Goal: Information Seeking & Learning: Learn about a topic

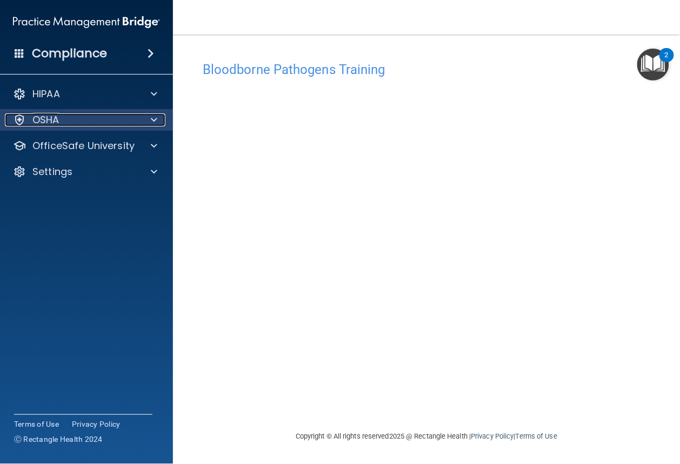
click at [78, 126] on div "OSHA" at bounding box center [72, 119] width 134 height 13
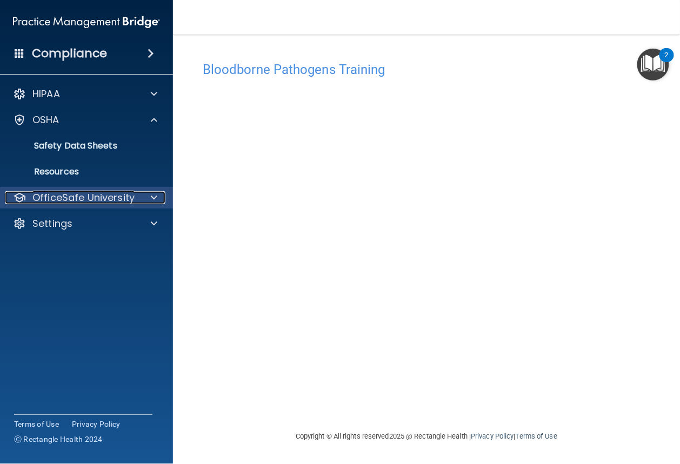
click at [91, 198] on p "OfficeSafe University" at bounding box center [83, 197] width 102 height 13
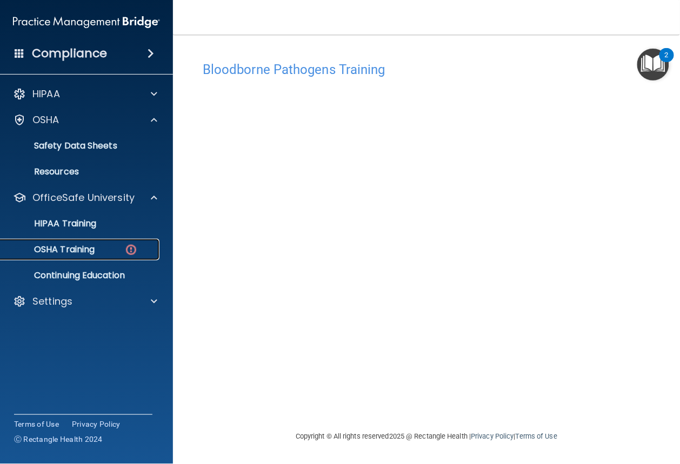
click at [108, 255] on link "OSHA Training" at bounding box center [74, 250] width 170 height 22
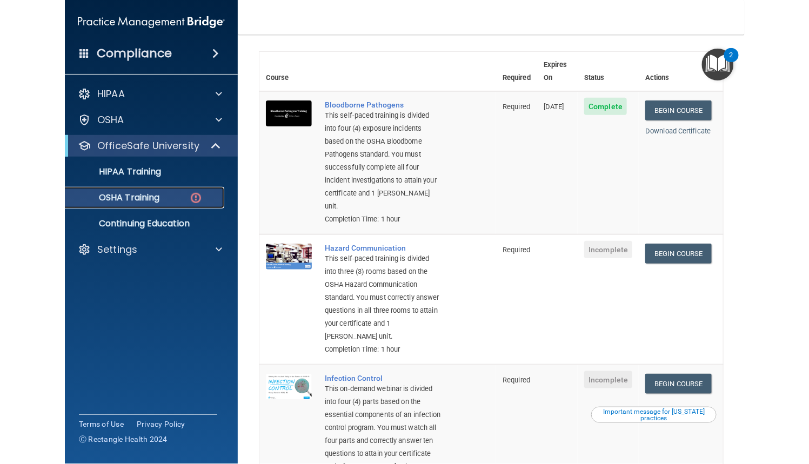
scroll to position [72, 0]
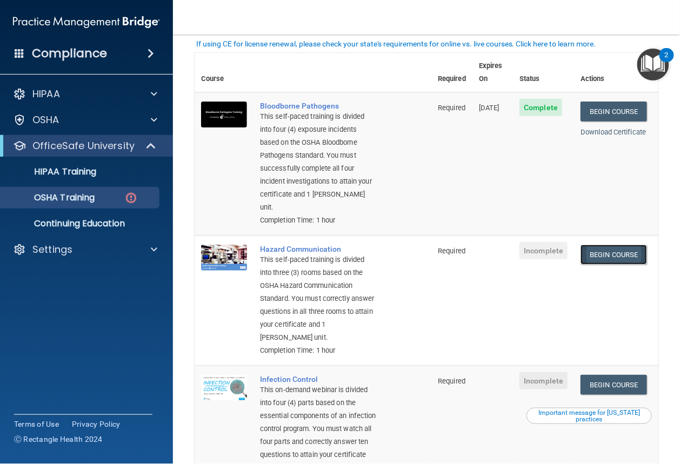
click at [604, 245] on link "Begin Course" at bounding box center [613, 255] width 66 height 20
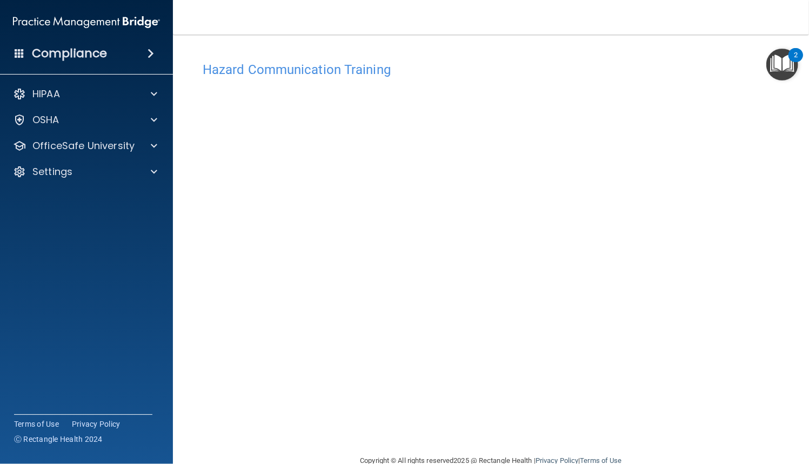
click at [261, 58] on div "Hazard Communication Training" at bounding box center [491, 69] width 593 height 26
click at [153, 149] on span at bounding box center [154, 145] width 6 height 13
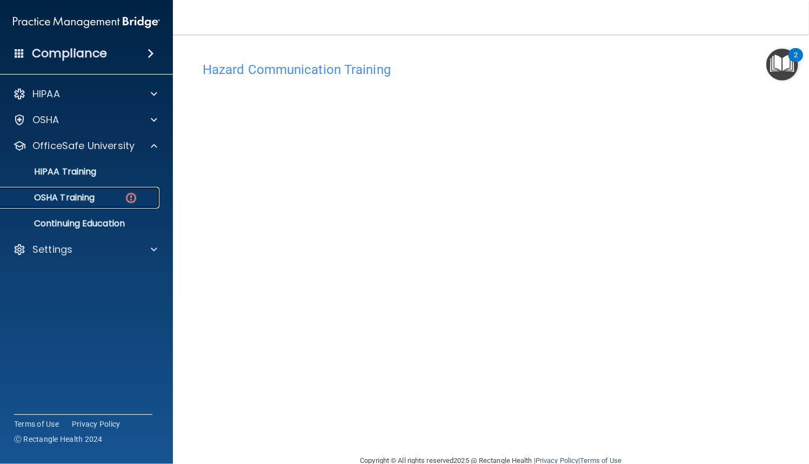
click at [96, 195] on div "OSHA Training" at bounding box center [81, 197] width 148 height 11
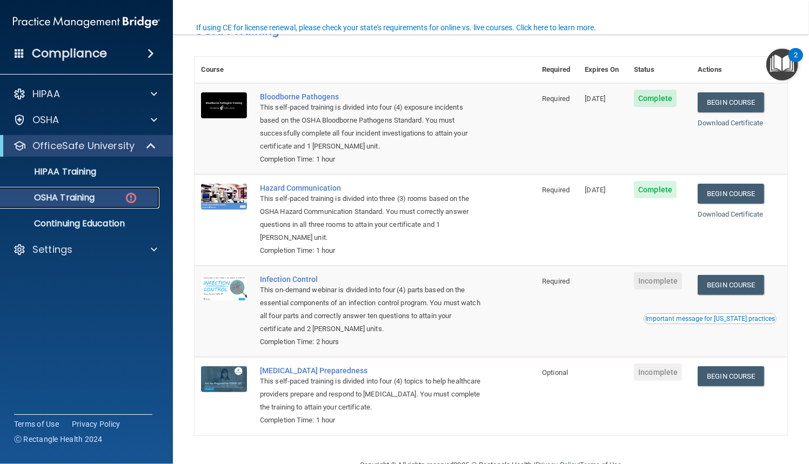
scroll to position [96, 0]
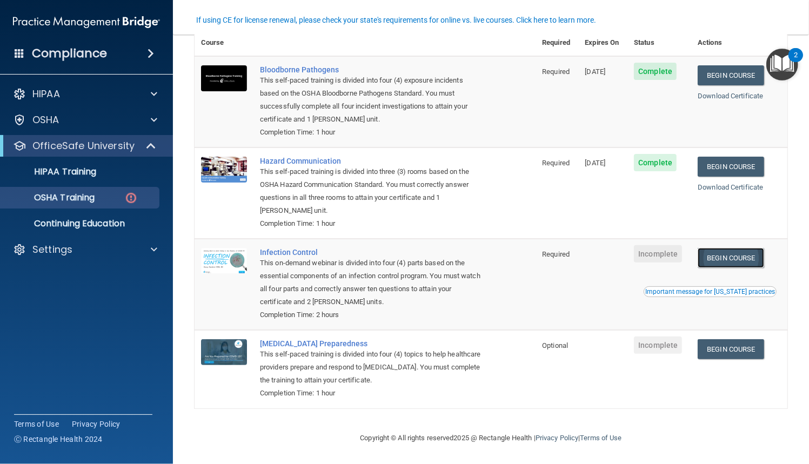
click at [679, 259] on link "Begin Course" at bounding box center [731, 258] width 66 height 20
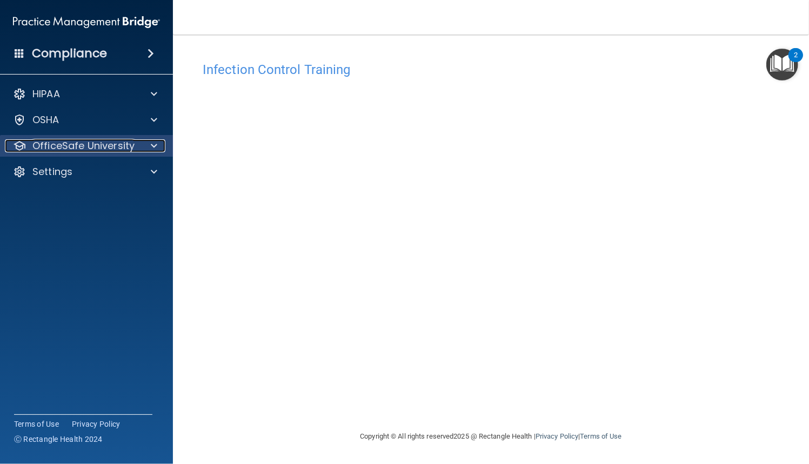
click at [157, 145] on div at bounding box center [152, 145] width 27 height 13
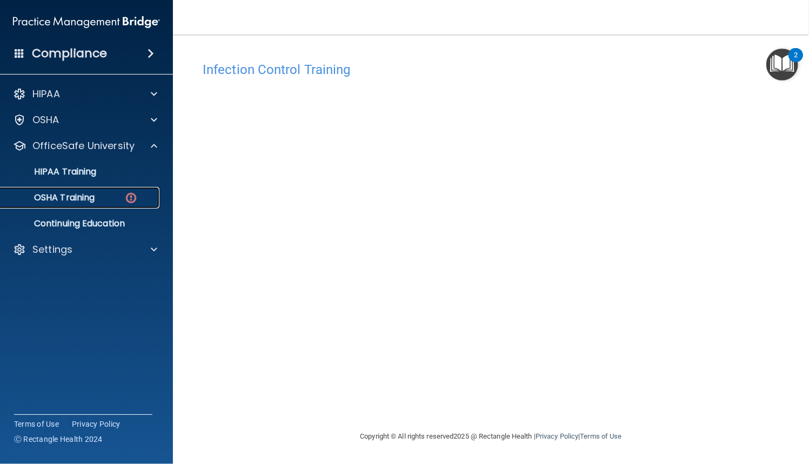
click at [144, 200] on div "OSHA Training" at bounding box center [81, 197] width 148 height 11
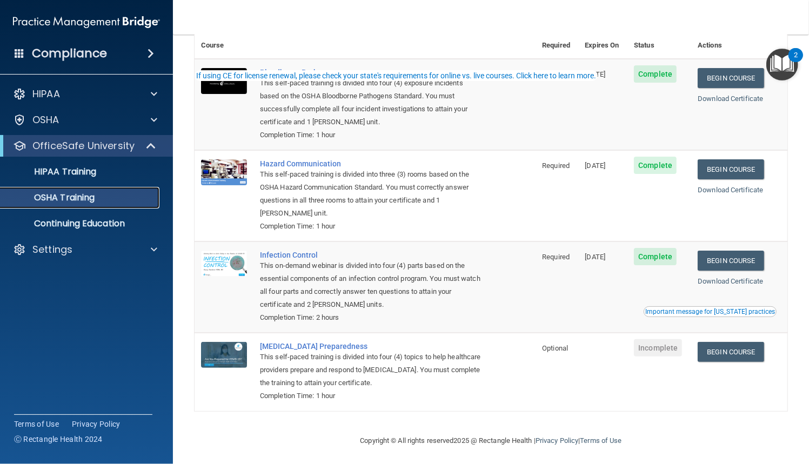
scroll to position [65, 0]
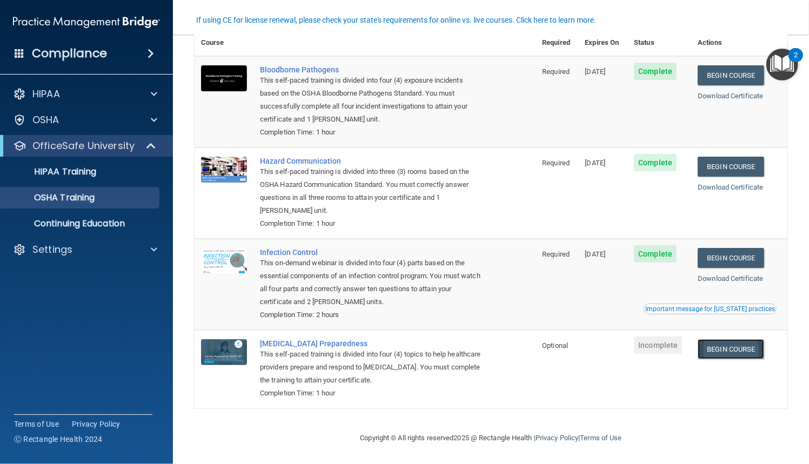
click at [737, 352] on link "Begin Course" at bounding box center [731, 349] width 66 height 20
click at [130, 201] on div "OSHA Training" at bounding box center [81, 197] width 148 height 11
click at [138, 196] on div "OSHA Training" at bounding box center [81, 197] width 148 height 11
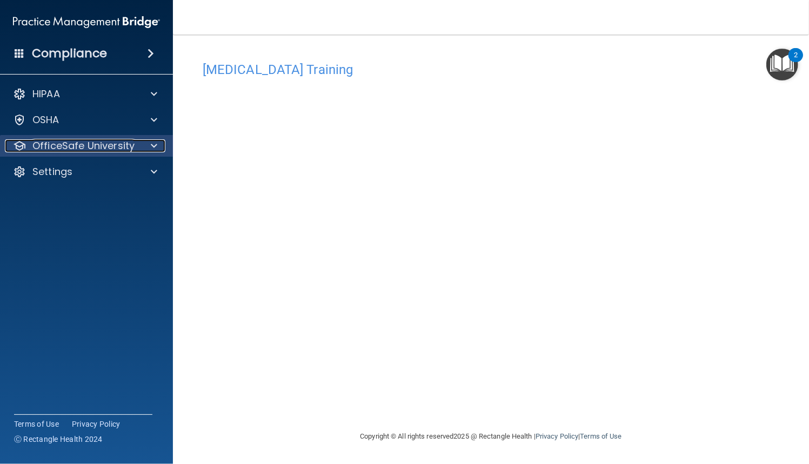
click at [159, 145] on div at bounding box center [152, 145] width 27 height 13
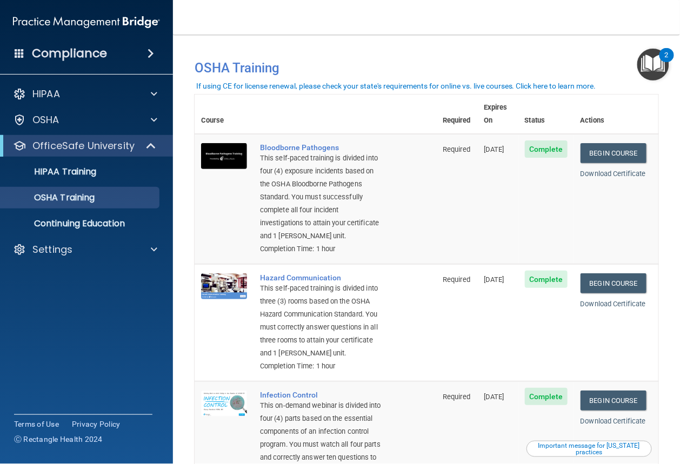
click at [401, 58] on div "You have a course that has expired or is incomplete. Please complete the course…" at bounding box center [426, 68] width 480 height 28
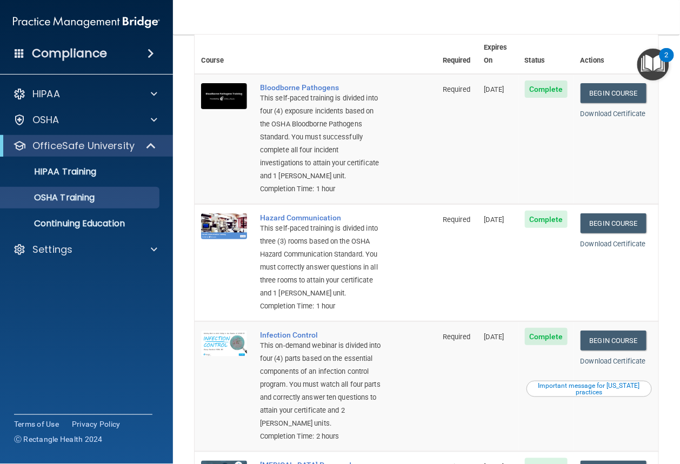
scroll to position [59, 0]
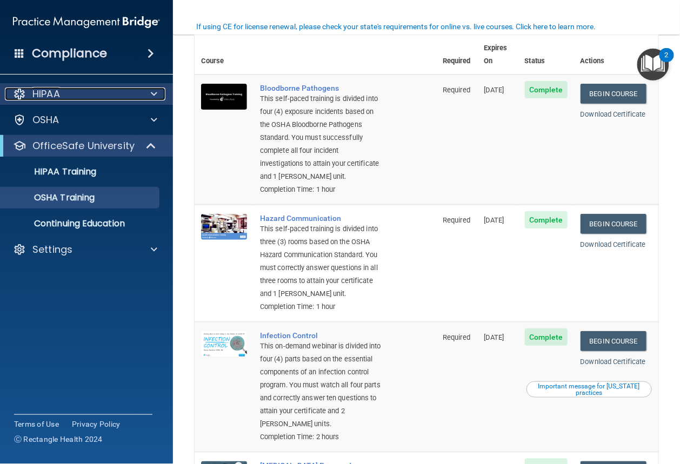
click at [116, 96] on div "HIPAA" at bounding box center [72, 94] width 134 height 13
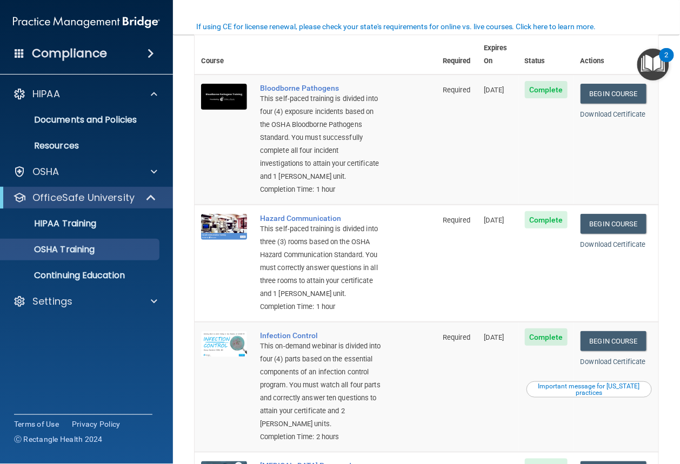
click at [154, 52] on span at bounding box center [151, 53] width 6 height 13
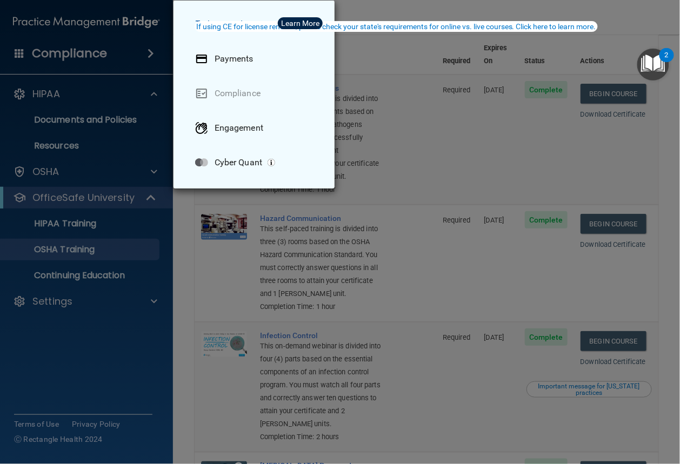
click at [144, 52] on div "Take me to: Payments Compliance Engagement Cyber Quant" at bounding box center [340, 232] width 680 height 464
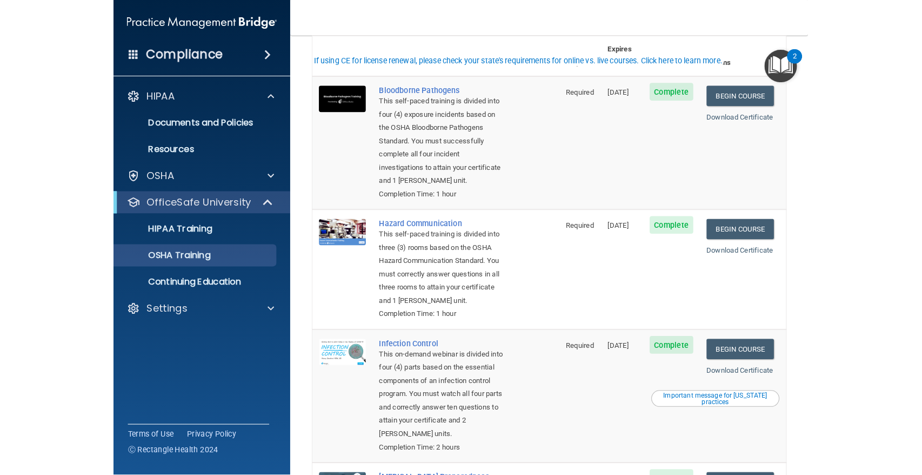
scroll to position [0, 0]
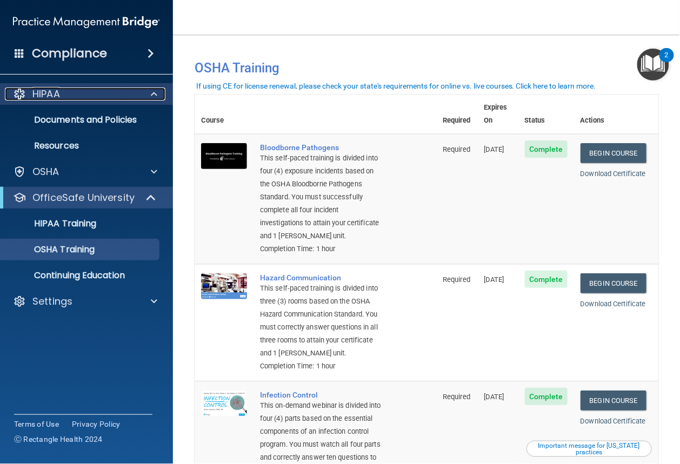
click at [89, 88] on div "HIPAA" at bounding box center [72, 94] width 134 height 13
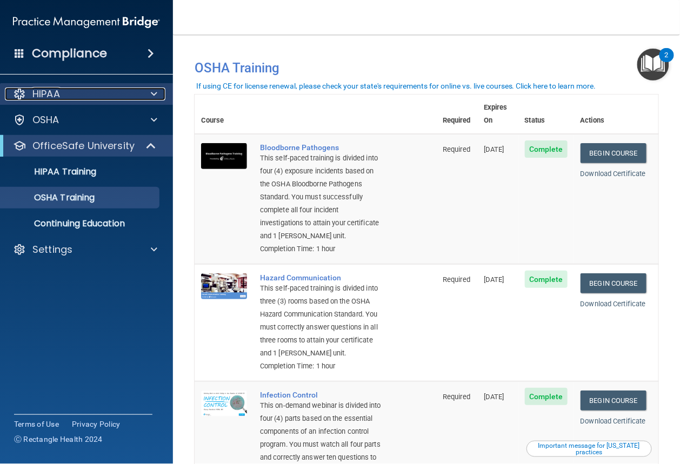
click at [88, 91] on div "HIPAA" at bounding box center [72, 94] width 134 height 13
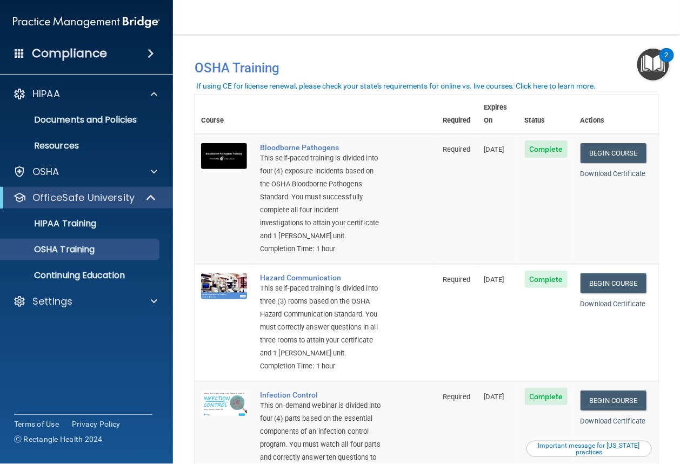
click at [15, 51] on span at bounding box center [20, 53] width 10 height 10
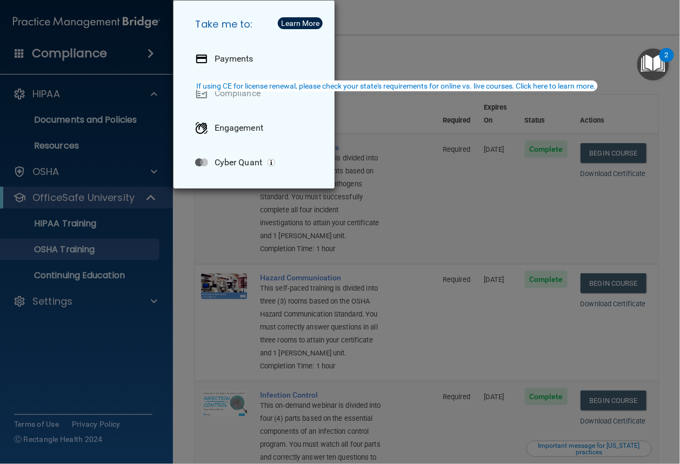
click at [17, 51] on div "Take me to: Payments Compliance Engagement Cyber Quant" at bounding box center [340, 232] width 680 height 464
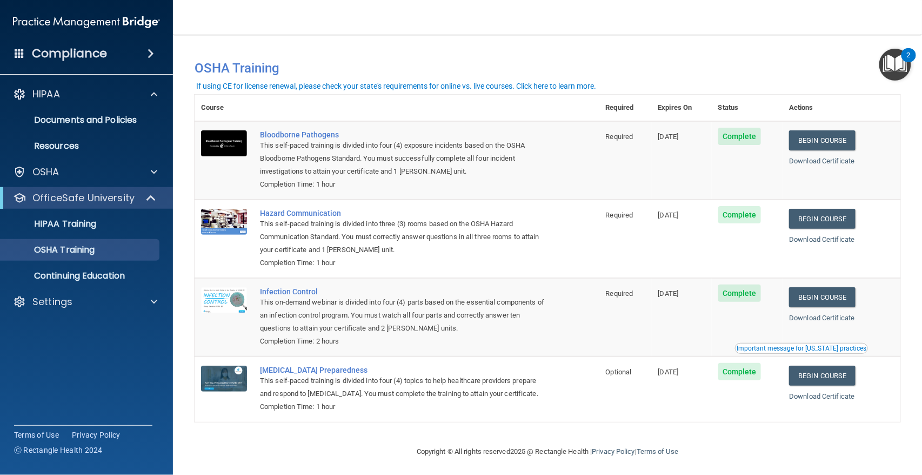
click at [809, 63] on img "Open Resource Center, 2 new notifications" at bounding box center [895, 65] width 32 height 32
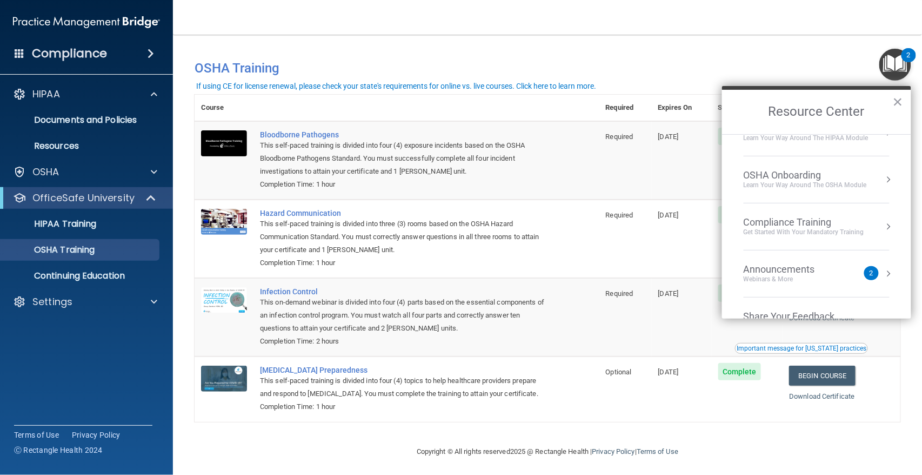
scroll to position [61, 0]
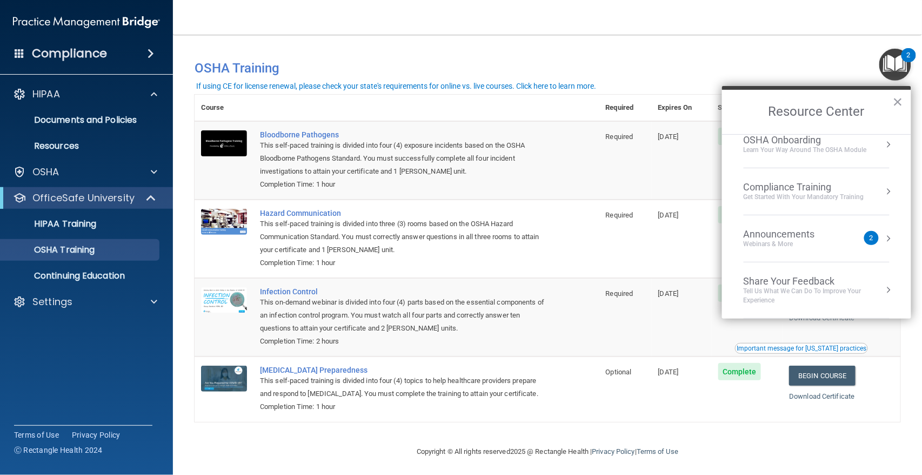
click at [809, 241] on button "Resource Center" at bounding box center [888, 238] width 11 height 11
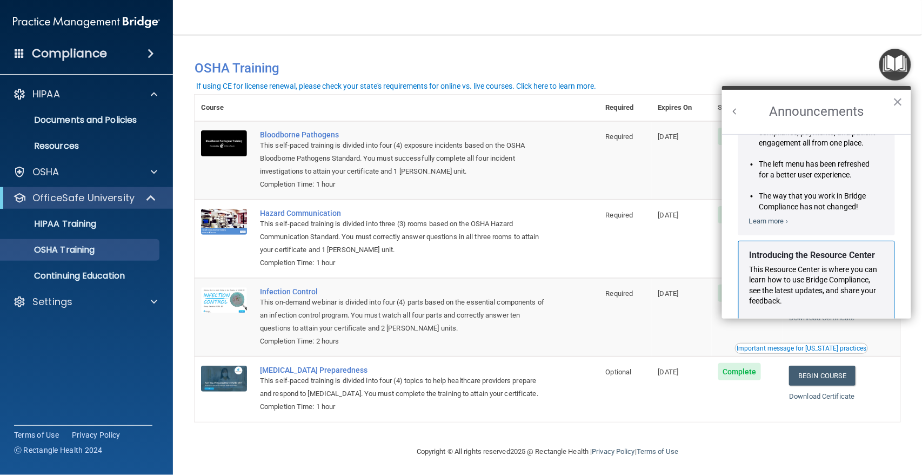
scroll to position [0, 0]
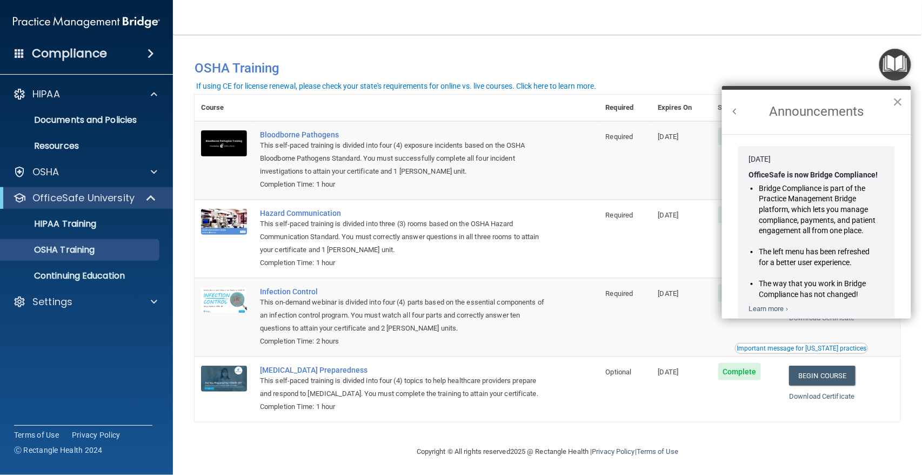
click at [737, 114] on button "Back to Resource Center Home" at bounding box center [735, 111] width 11 height 11
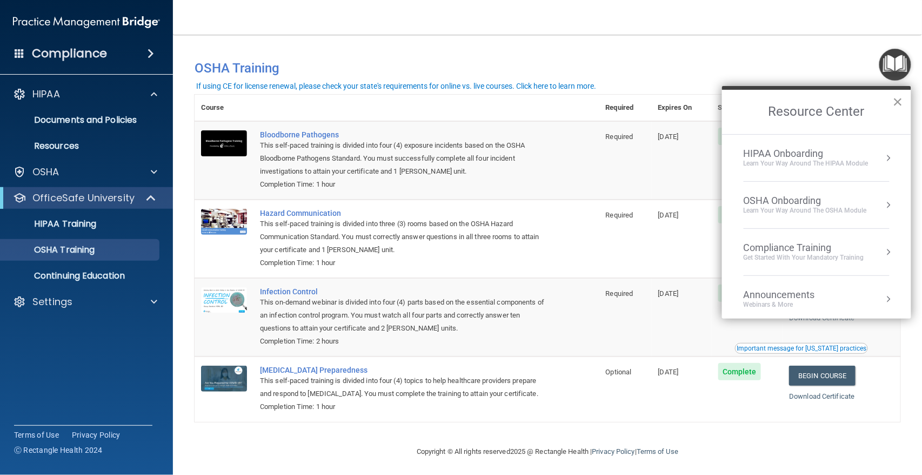
click at [809, 103] on button "×" at bounding box center [898, 101] width 10 height 17
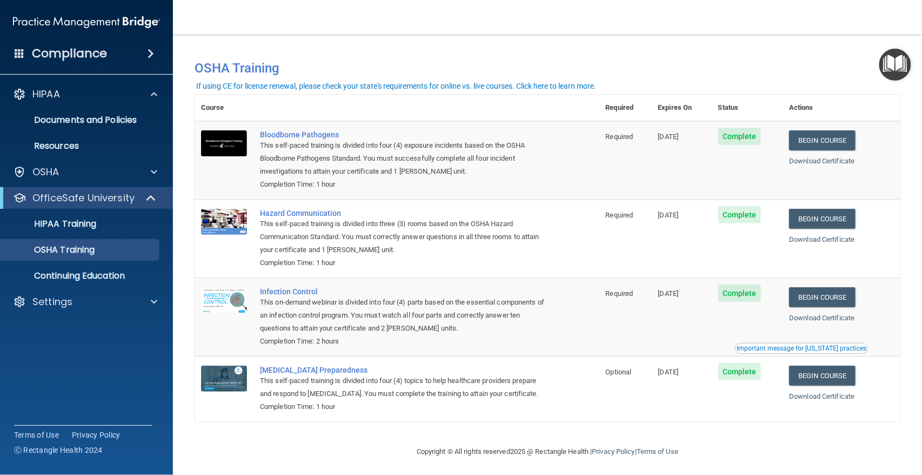
drag, startPoint x: 91, startPoint y: 299, endPoint x: 141, endPoint y: 0, distance: 303.1
